Goal: Task Accomplishment & Management: Use online tool/utility

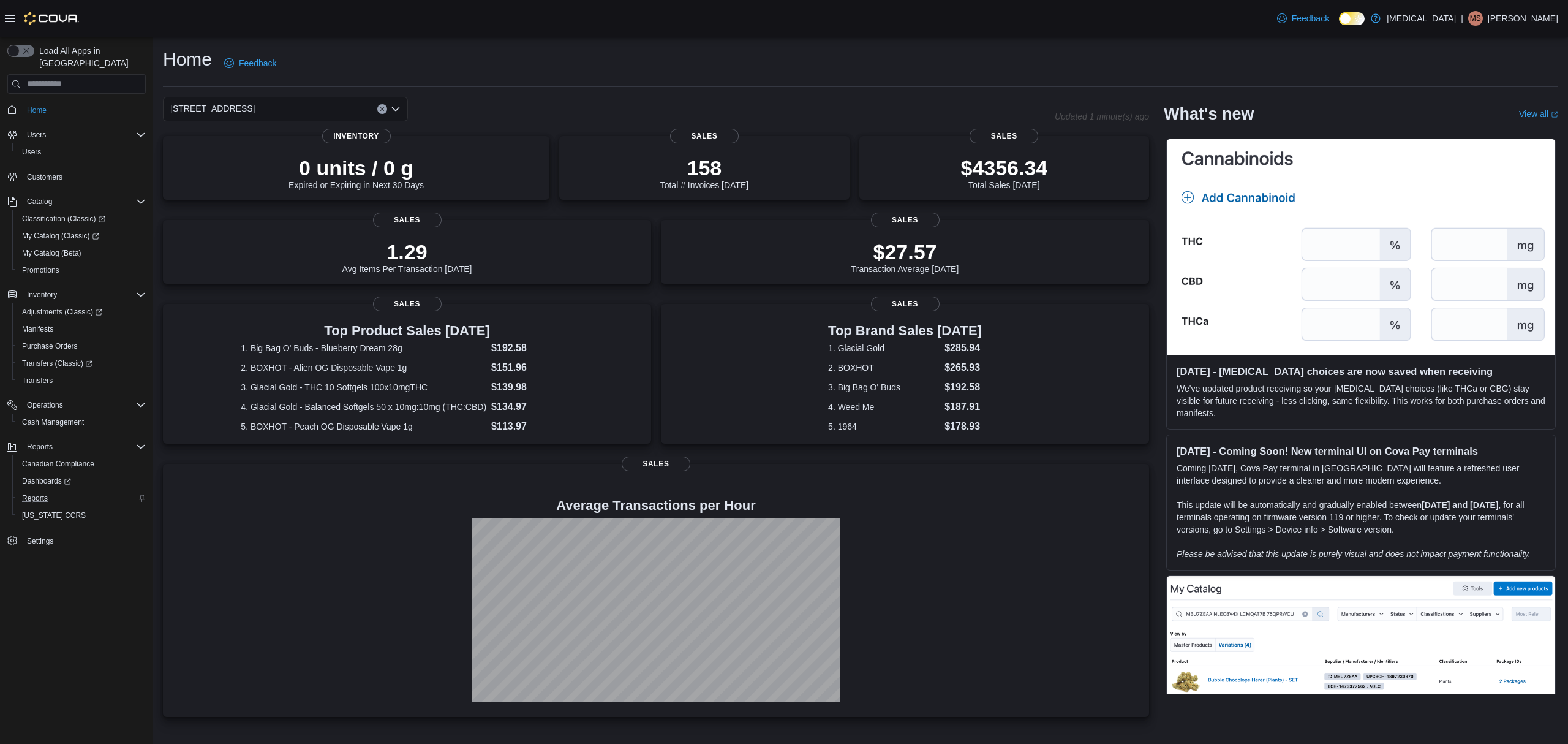
click at [55, 491] on div "Reports" at bounding box center [81, 497] width 128 height 15
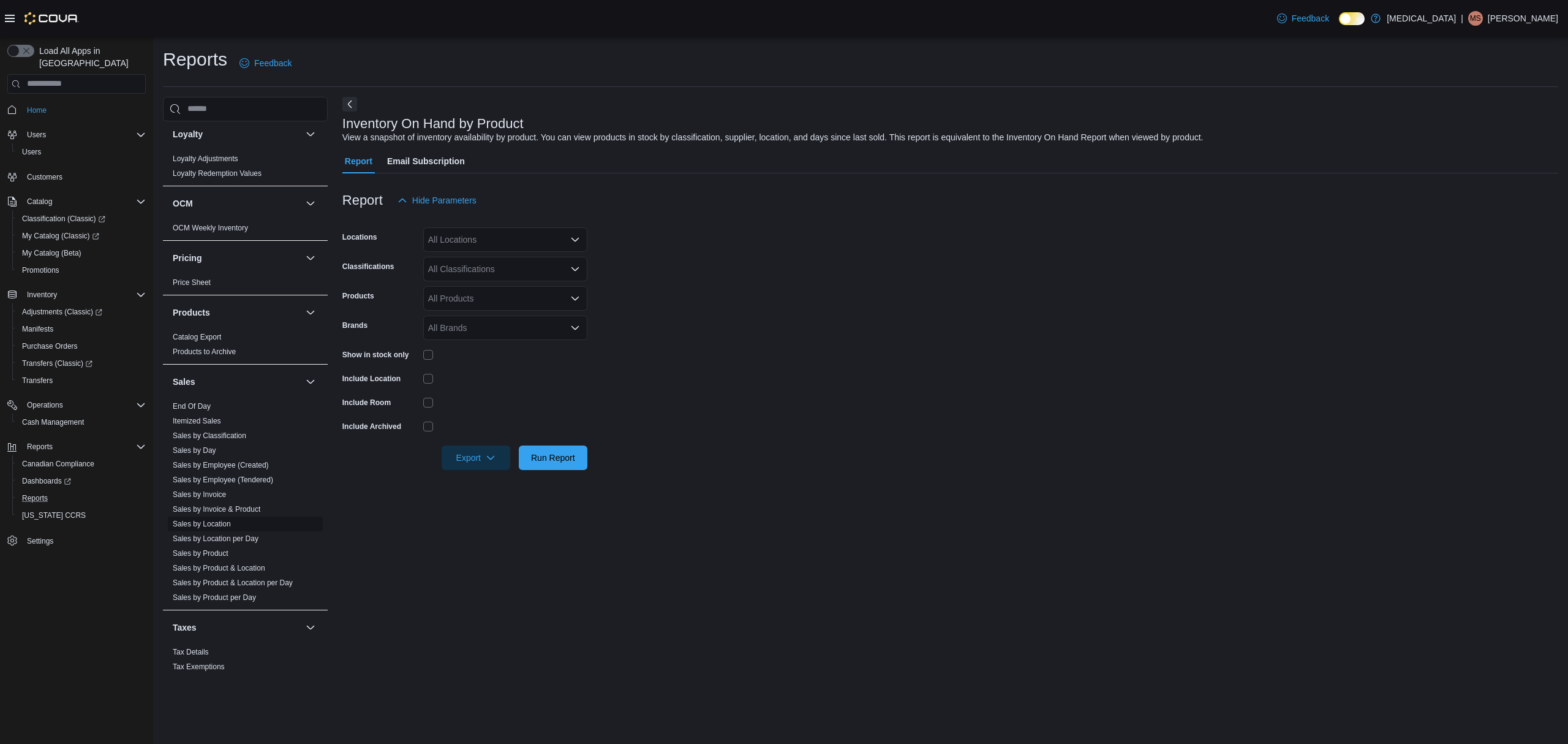
scroll to position [610, 0]
click at [472, 242] on div "All Locations" at bounding box center [506, 240] width 164 height 25
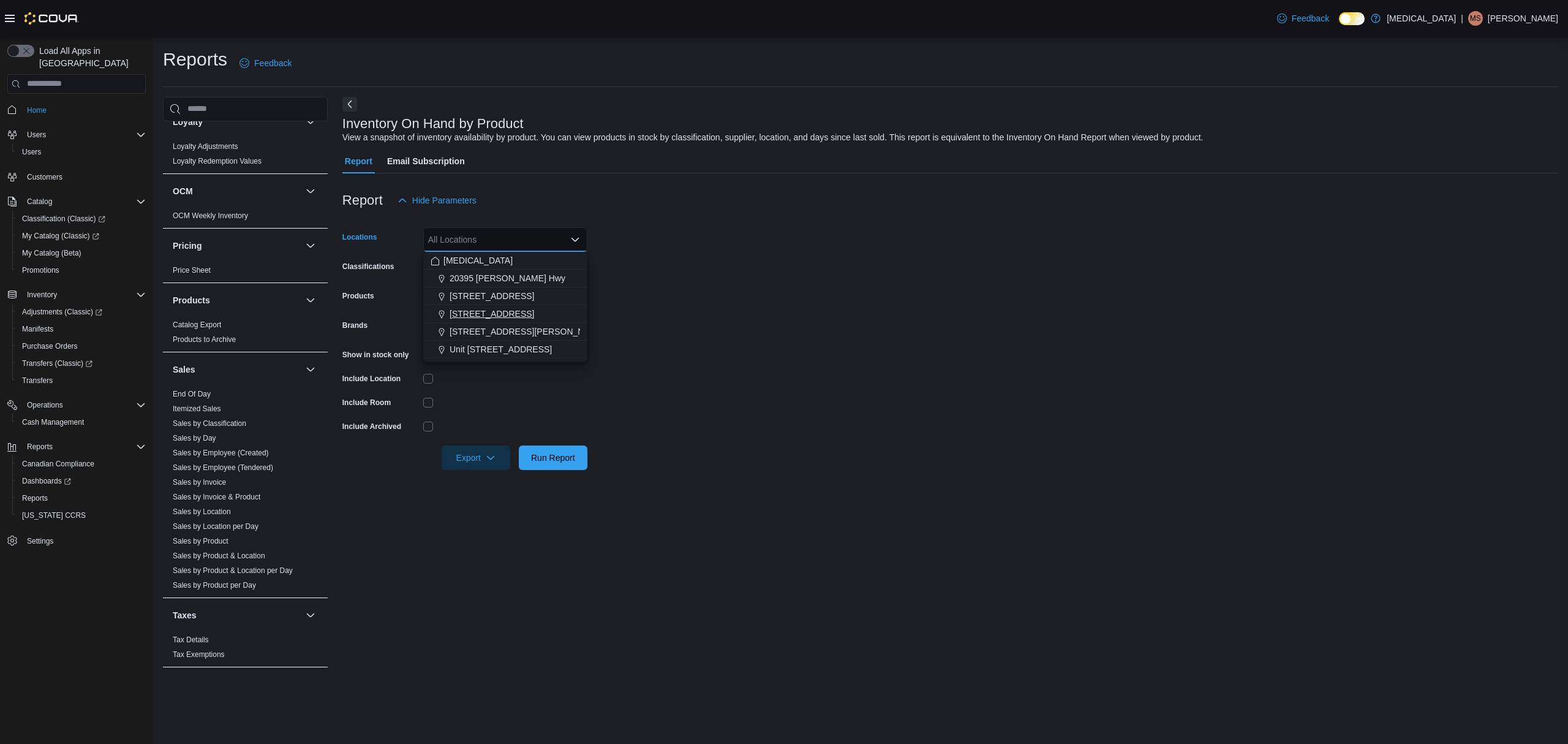
click at [490, 310] on span "[STREET_ADDRESS]" at bounding box center [491, 313] width 85 height 12
click at [692, 403] on form "Locations [STREET_ADDRESS] Selected. [STREET_ADDRESS] Press Backspace to delete…" at bounding box center [950, 341] width 1216 height 258
click at [515, 289] on div "All Products" at bounding box center [506, 298] width 164 height 25
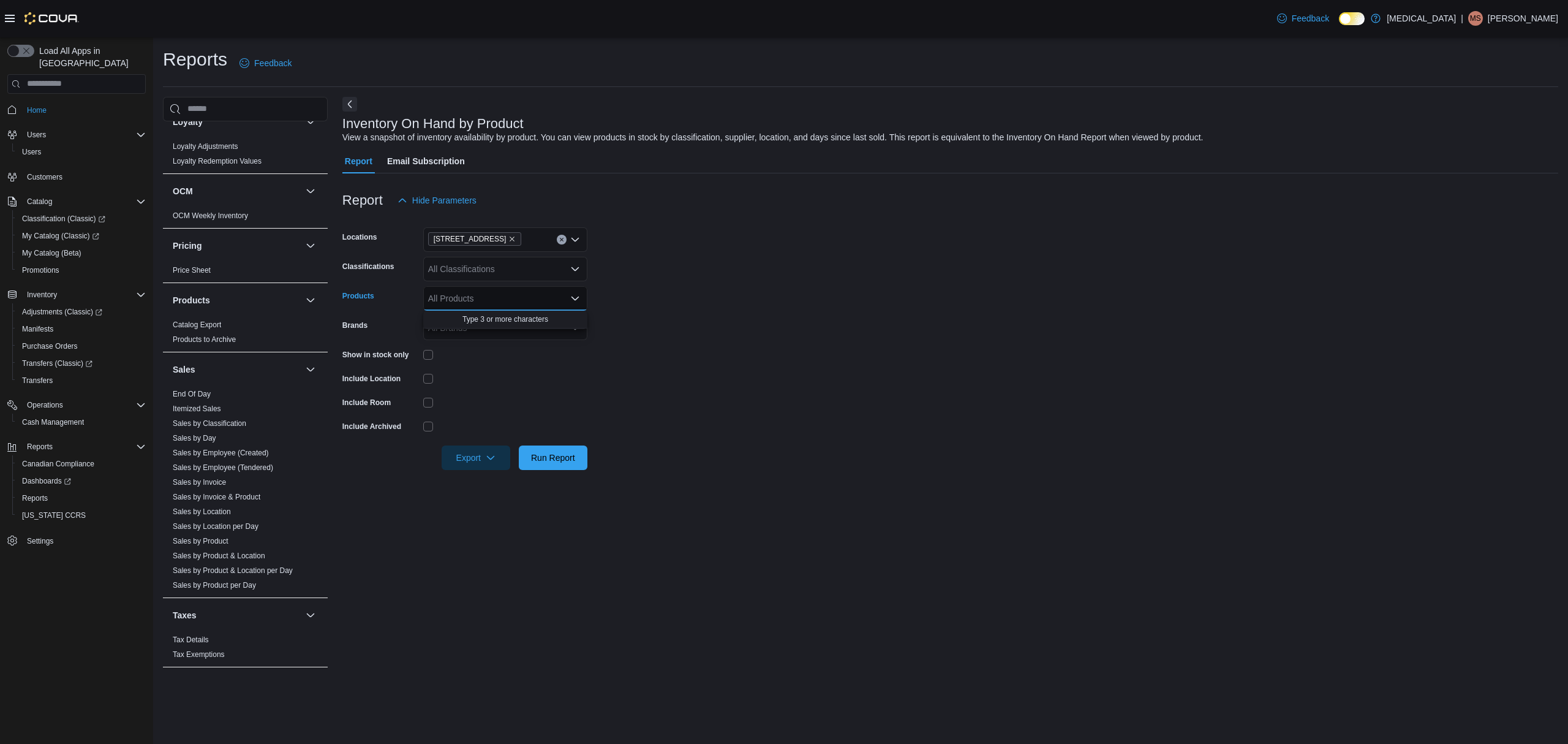
click at [671, 324] on form "Locations [STREET_ADDRESS] Classifications All Classifications Products All Pro…" at bounding box center [950, 341] width 1216 height 258
click at [518, 265] on div "All Classifications" at bounding box center [506, 269] width 164 height 25
click at [471, 347] on button "Vapes" at bounding box center [506, 342] width 164 height 18
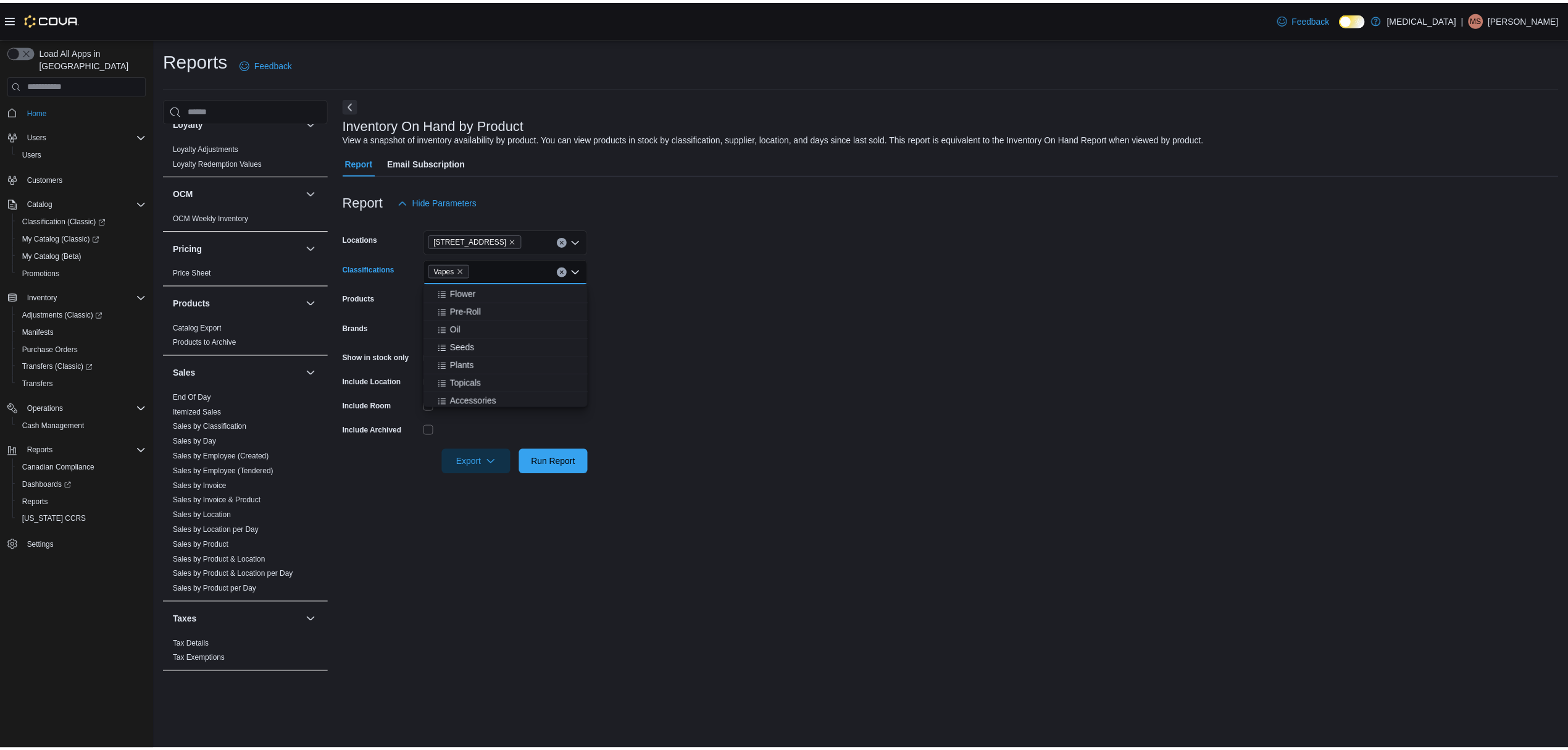
scroll to position [16, 0]
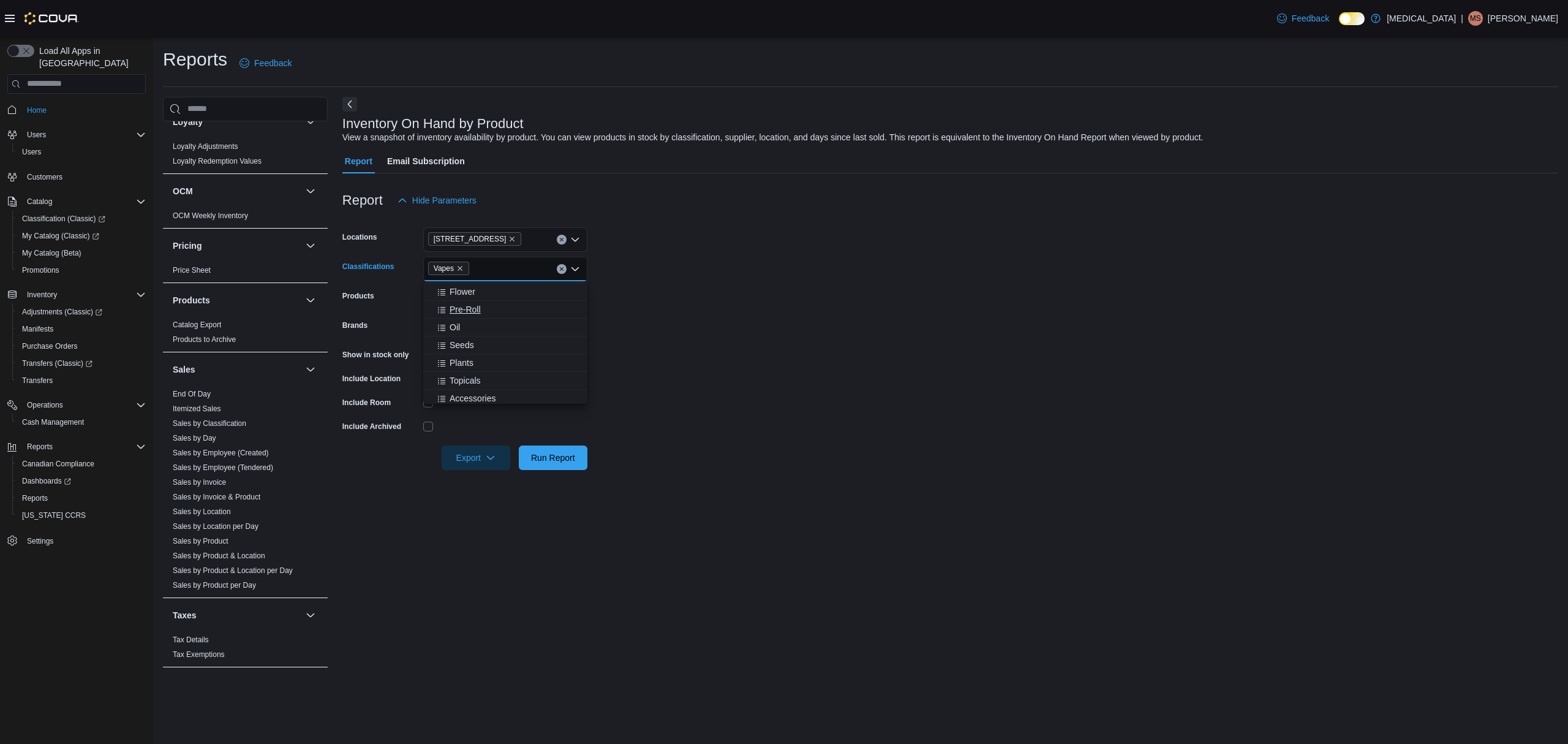
click at [476, 309] on span "Pre-Roll" at bounding box center [465, 309] width 31 height 12
click at [648, 372] on form "Locations [STREET_ADDRESS] Classifications Pre-Roll Vapes Combo box. Selected. …" at bounding box center [950, 341] width 1216 height 258
click at [533, 445] on span "Run Report" at bounding box center [553, 457] width 54 height 25
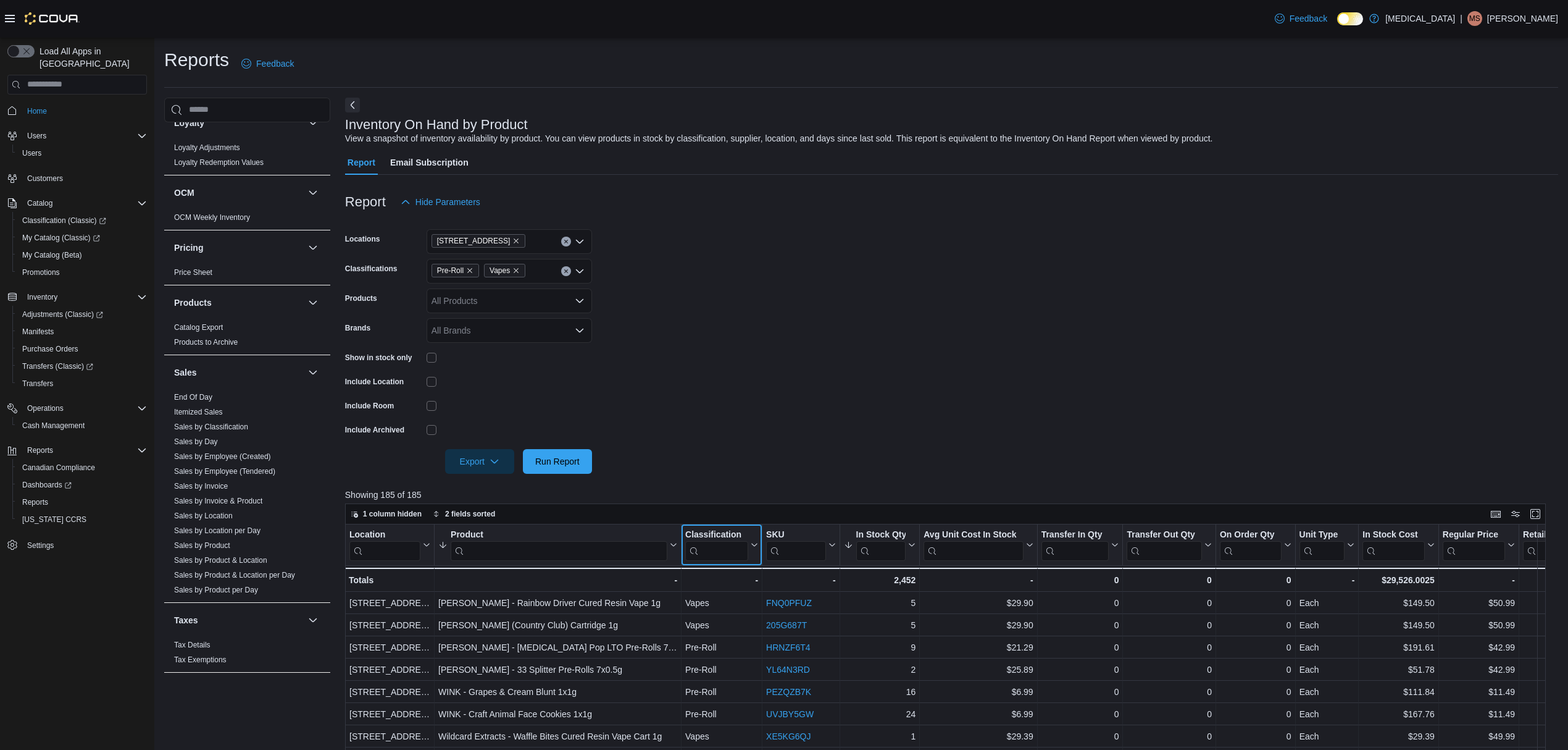
click at [755, 547] on icon at bounding box center [752, 545] width 9 height 8
click at [748, 492] on p "Showing 185 of 185" at bounding box center [951, 495] width 1213 height 12
click at [754, 544] on icon at bounding box center [752, 545] width 9 height 8
click at [731, 598] on button "Sort A-Z" at bounding box center [722, 592] width 69 height 15
click at [480, 452] on span "Export" at bounding box center [480, 461] width 54 height 25
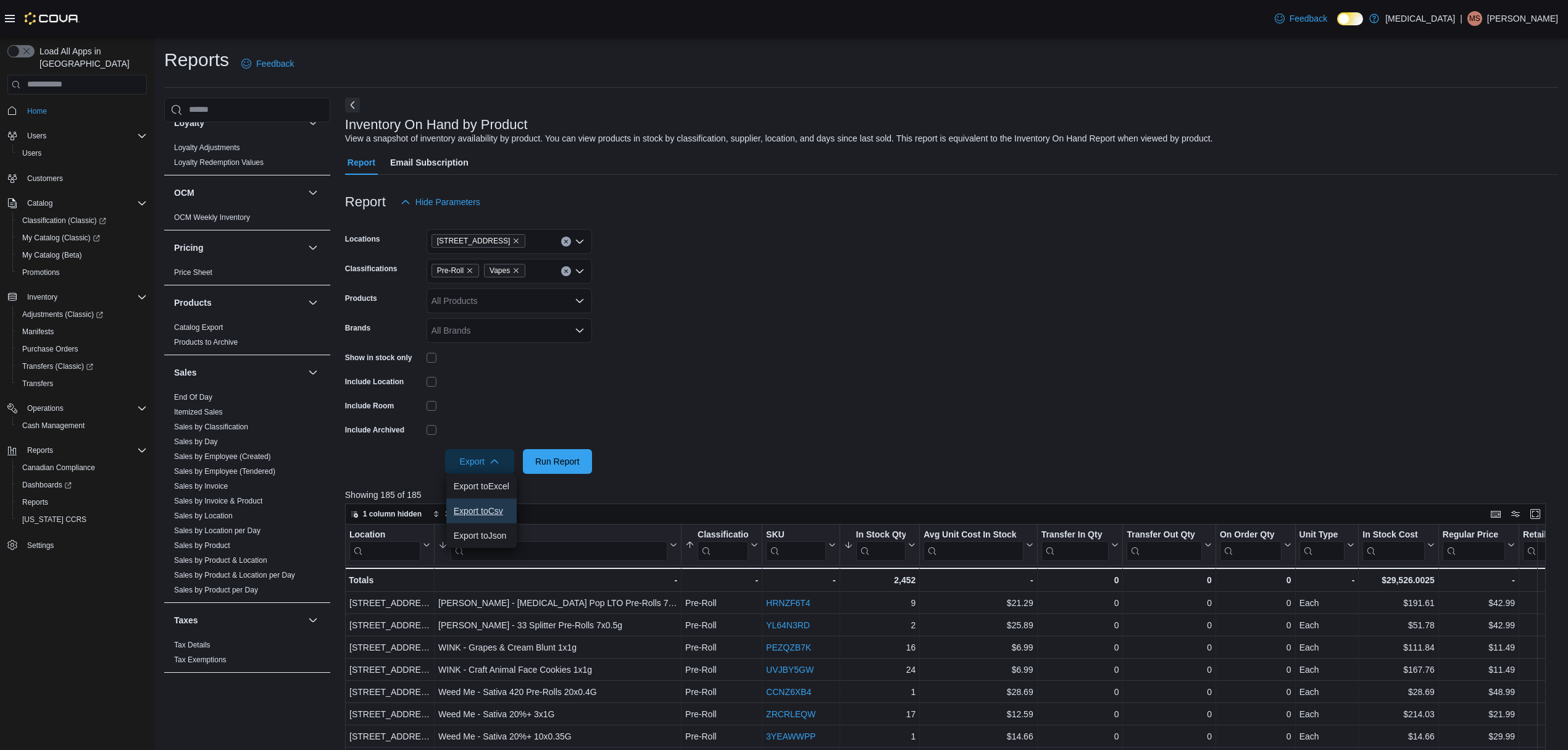
click at [487, 512] on span "Export to Csv" at bounding box center [481, 510] width 55 height 9
click at [485, 457] on span "Export" at bounding box center [480, 461] width 54 height 25
click at [480, 485] on span "Export to Excel" at bounding box center [481, 485] width 55 height 9
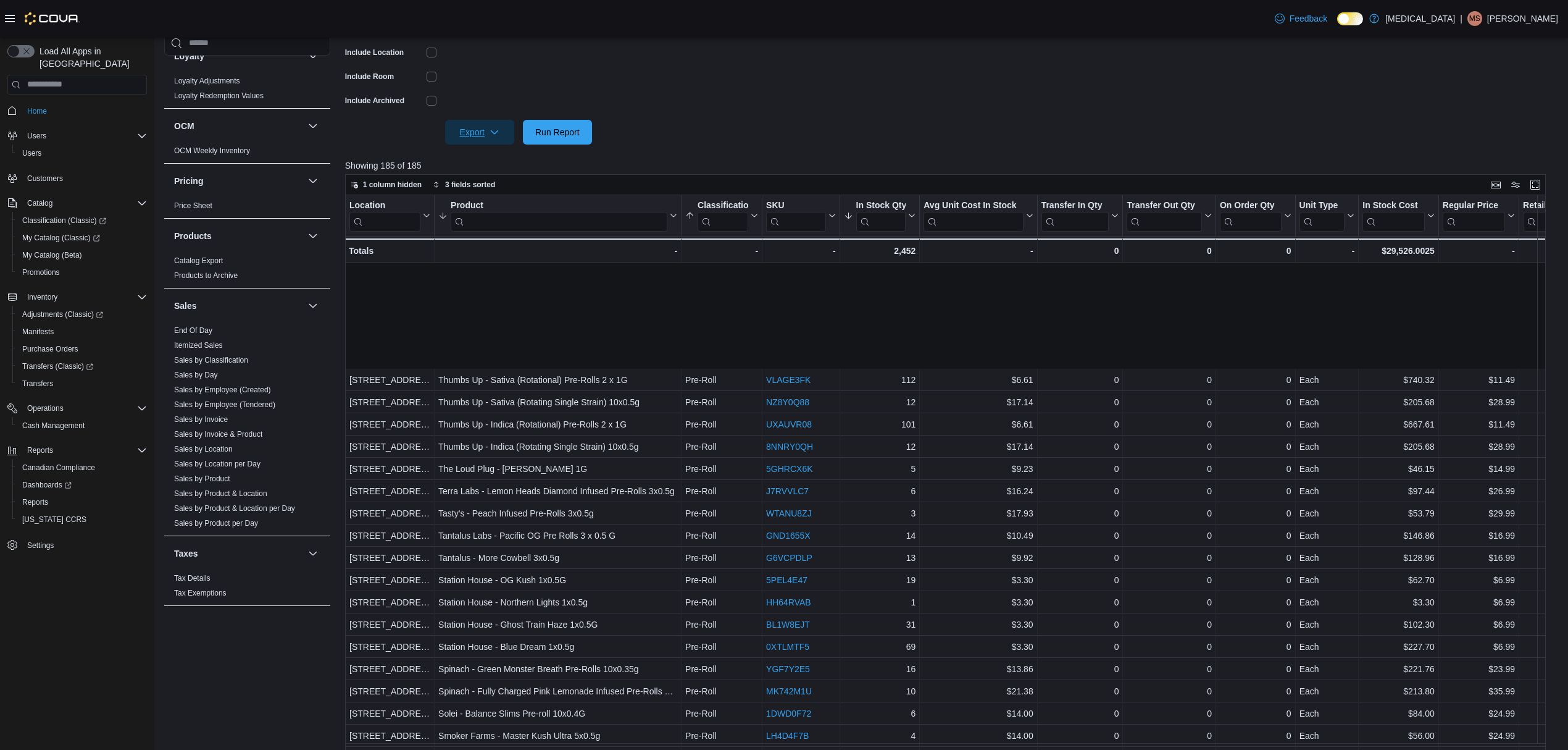
scroll to position [631, 0]
